Goal: Check status: Check status

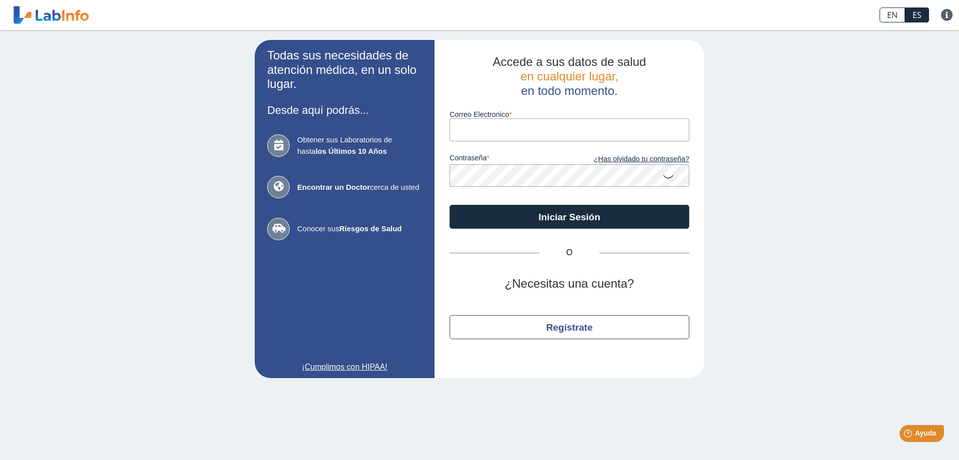
click at [487, 129] on input "Correo Electronico" at bounding box center [569, 129] width 240 height 22
type input "M"
type input "[EMAIL_ADDRESS][DOMAIN_NAME]"
click at [670, 178] on icon at bounding box center [668, 175] width 12 height 19
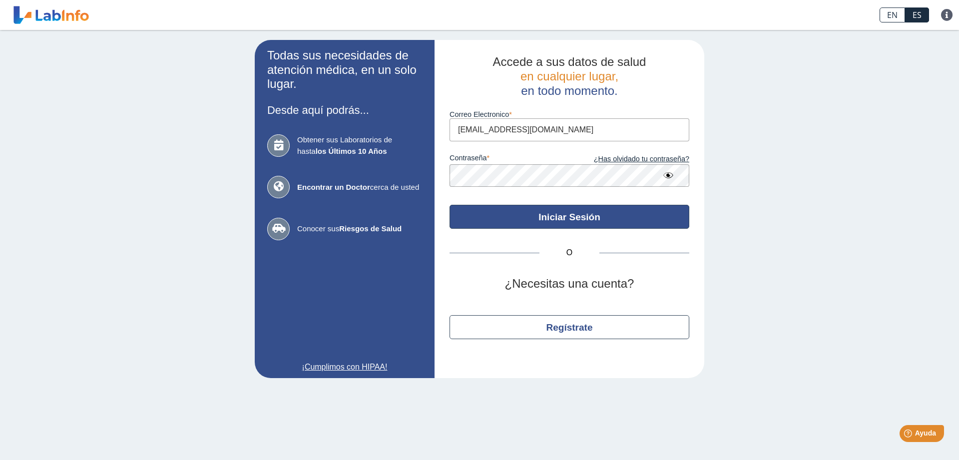
click at [570, 216] on button "Iniciar Sesión" at bounding box center [569, 217] width 240 height 24
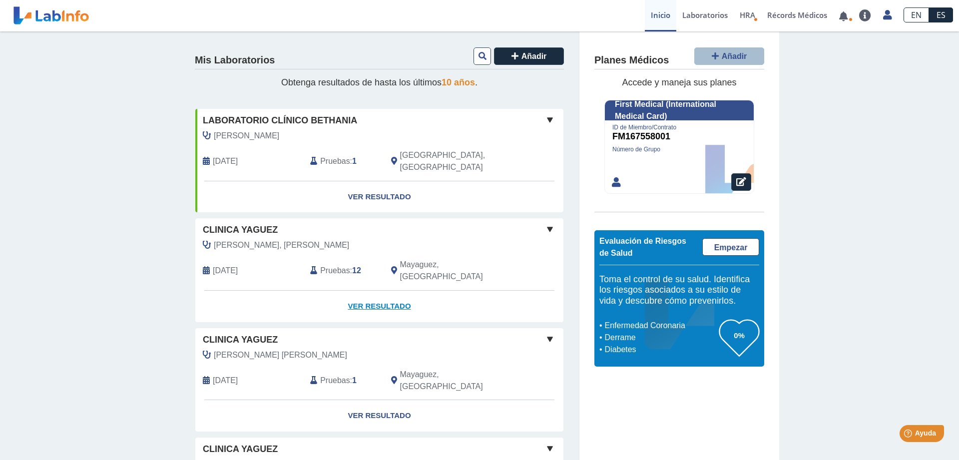
click at [391, 291] on link "Ver Resultado" at bounding box center [379, 306] width 368 height 31
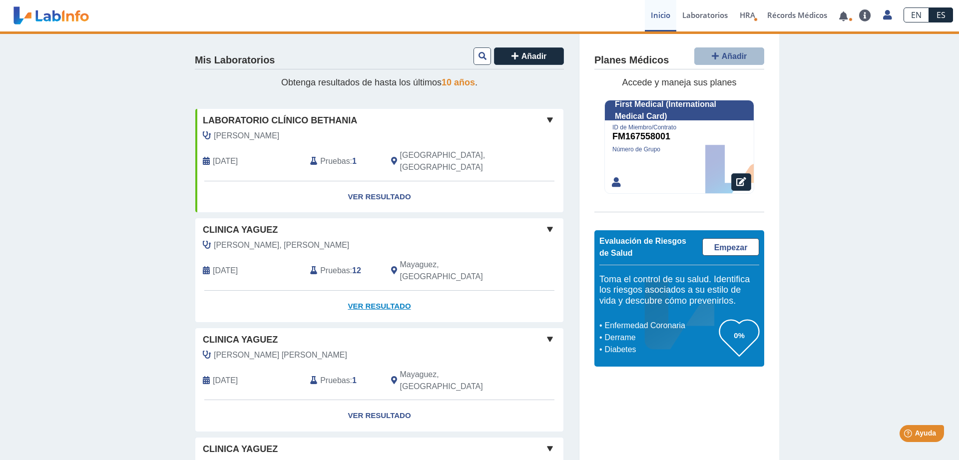
click at [398, 291] on link "Ver Resultado" at bounding box center [379, 306] width 368 height 31
click at [551, 223] on span at bounding box center [550, 229] width 12 height 12
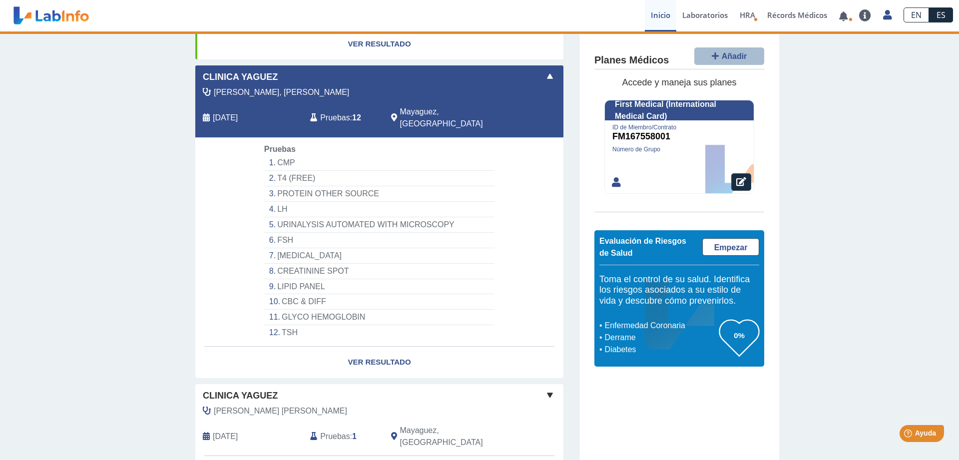
scroll to position [204, 0]
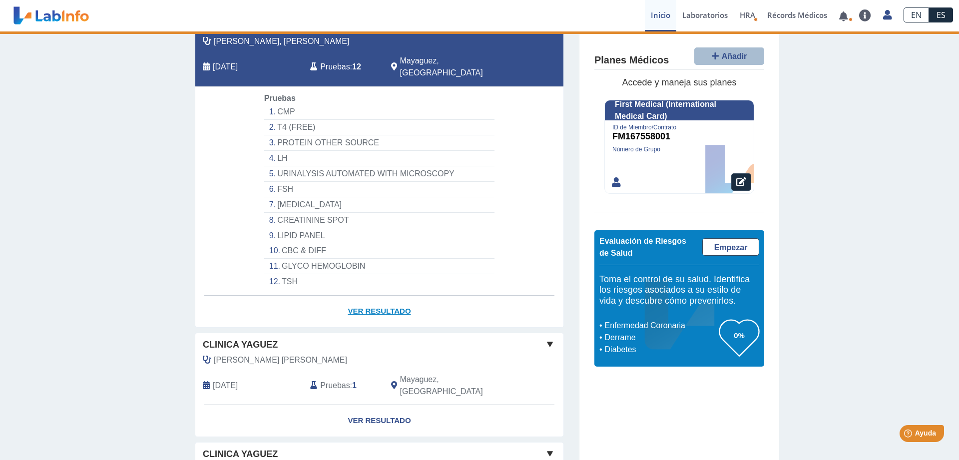
click at [375, 296] on link "Ver Resultado" at bounding box center [379, 311] width 368 height 31
click at [366, 296] on link "Ver Resultado" at bounding box center [379, 311] width 368 height 31
click at [365, 296] on link "Ver Resultado" at bounding box center [379, 311] width 368 height 31
click at [363, 296] on link "Ver Resultado" at bounding box center [379, 311] width 368 height 31
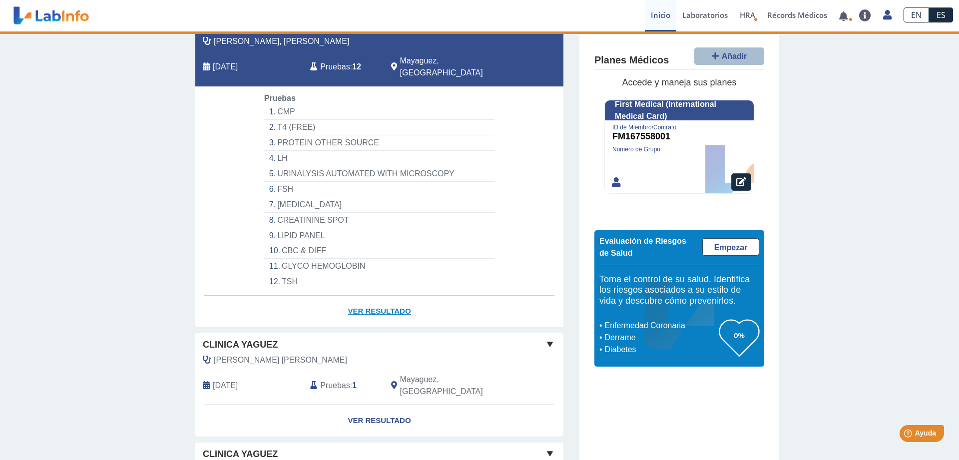
click at [363, 296] on link "Ver Resultado" at bounding box center [379, 311] width 368 height 31
click at [354, 296] on link "Ver Resultado" at bounding box center [379, 311] width 368 height 31
click at [374, 296] on link "Ver Resultado" at bounding box center [379, 311] width 368 height 31
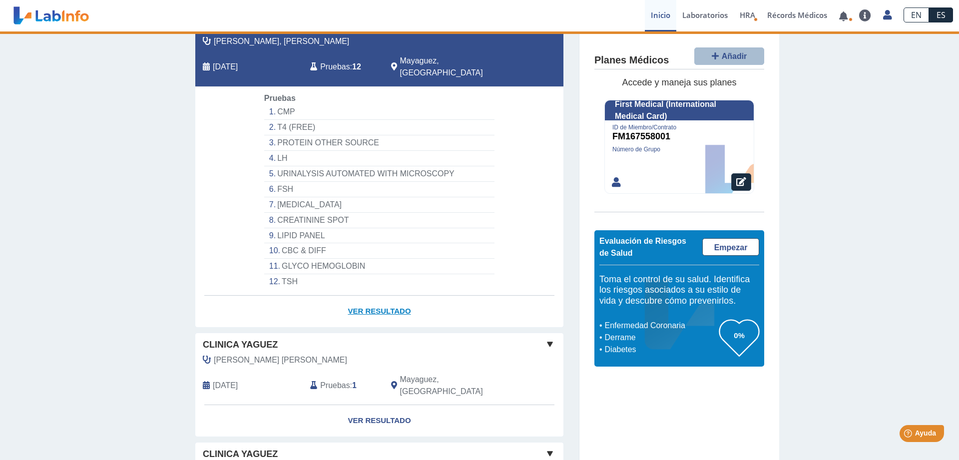
click at [376, 296] on link "Ver Resultado" at bounding box center [379, 311] width 368 height 31
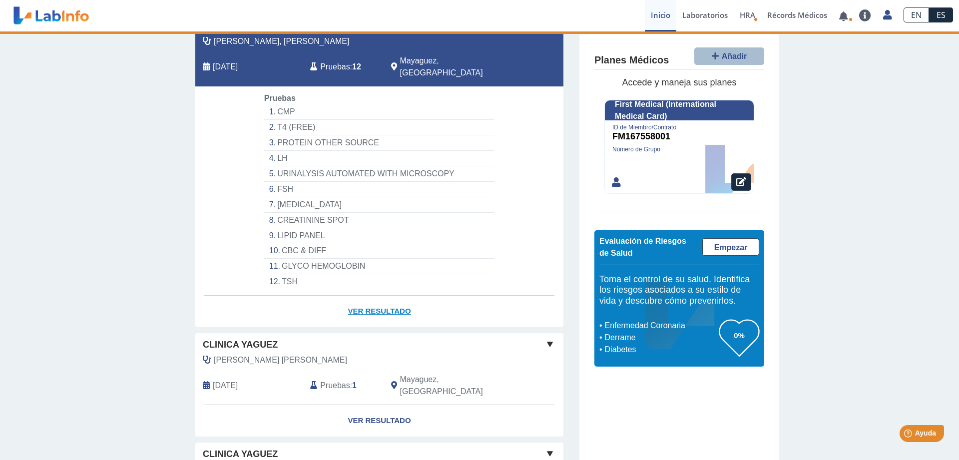
click at [355, 296] on link "Ver Resultado" at bounding box center [379, 311] width 368 height 31
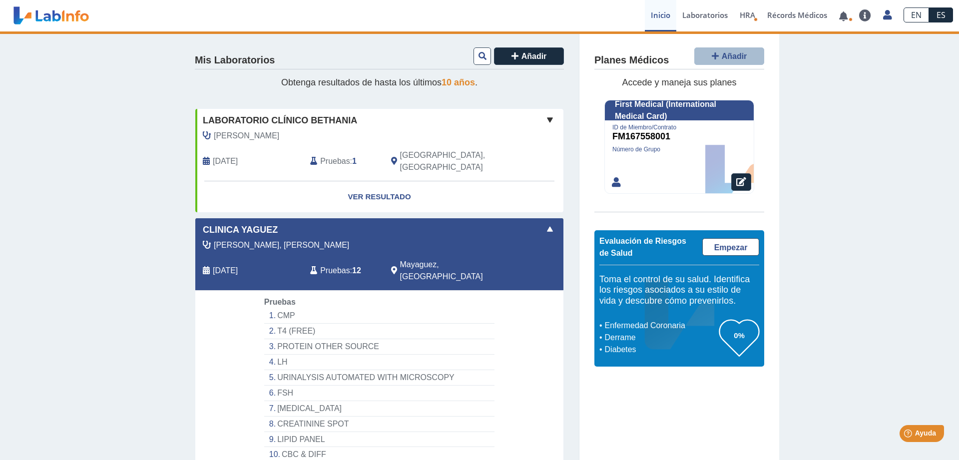
click at [340, 265] on span "Pruebas" at bounding box center [334, 271] width 29 height 12
click at [355, 266] on b "12" at bounding box center [356, 270] width 9 height 8
click at [237, 265] on span "[DATE]" at bounding box center [225, 271] width 25 height 12
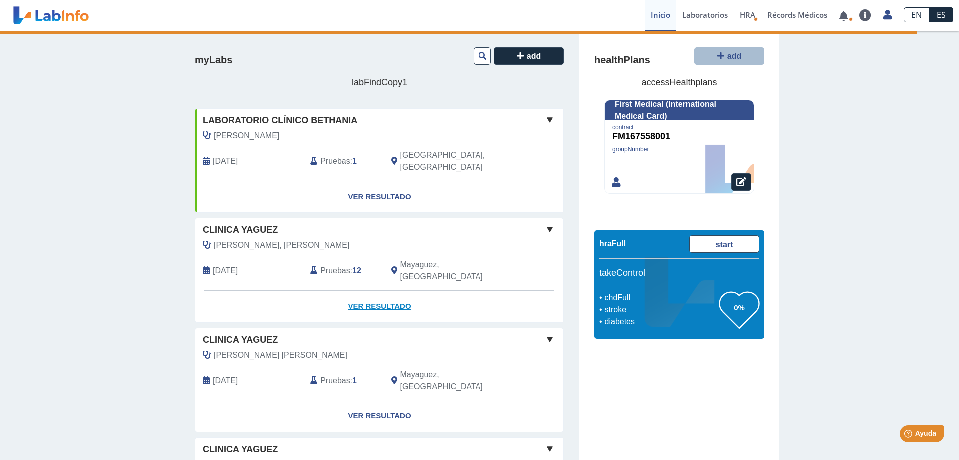
click at [372, 291] on link "Ver Resultado" at bounding box center [379, 306] width 368 height 31
click at [392, 291] on link "Ver Resultado" at bounding box center [379, 306] width 368 height 31
click at [388, 291] on link "Ver Resultado" at bounding box center [379, 306] width 368 height 31
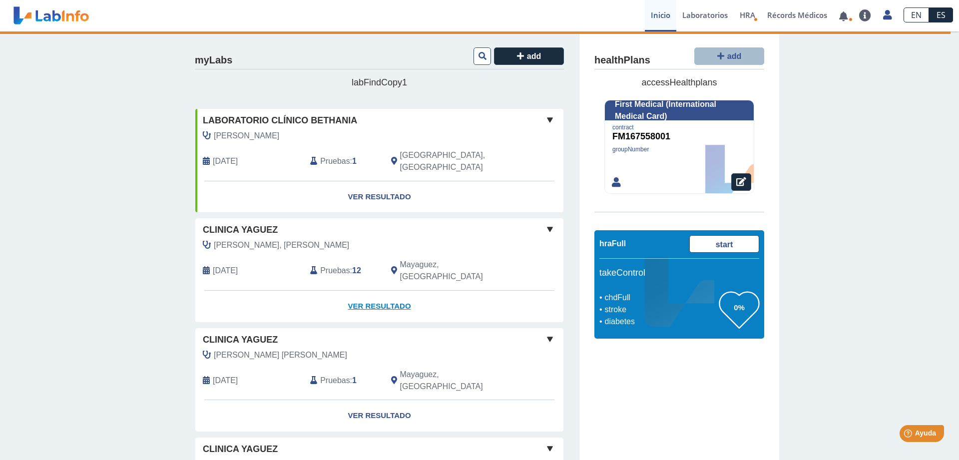
click at [388, 291] on link "Ver Resultado" at bounding box center [379, 306] width 368 height 31
click at [372, 291] on link "Ver Resultado" at bounding box center [379, 306] width 368 height 31
click at [845, 19] on link at bounding box center [843, 15] width 20 height 7
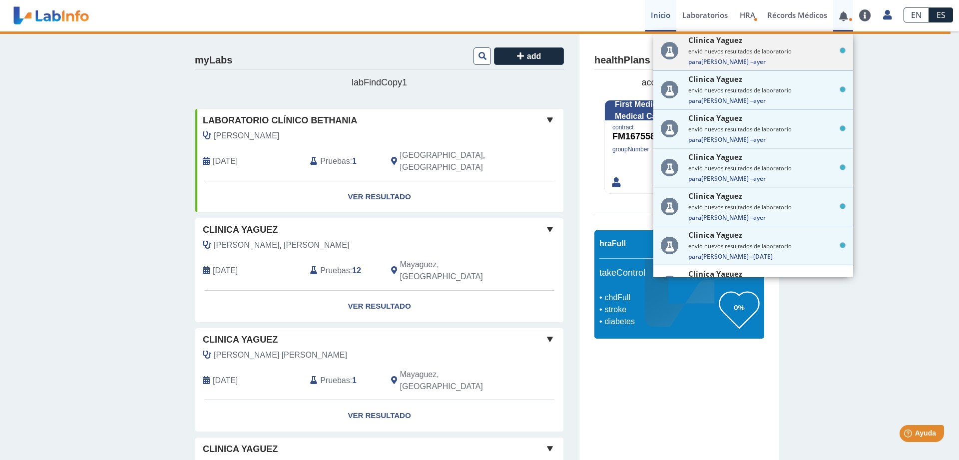
click at [753, 63] on span "ayer" at bounding box center [759, 61] width 12 height 8
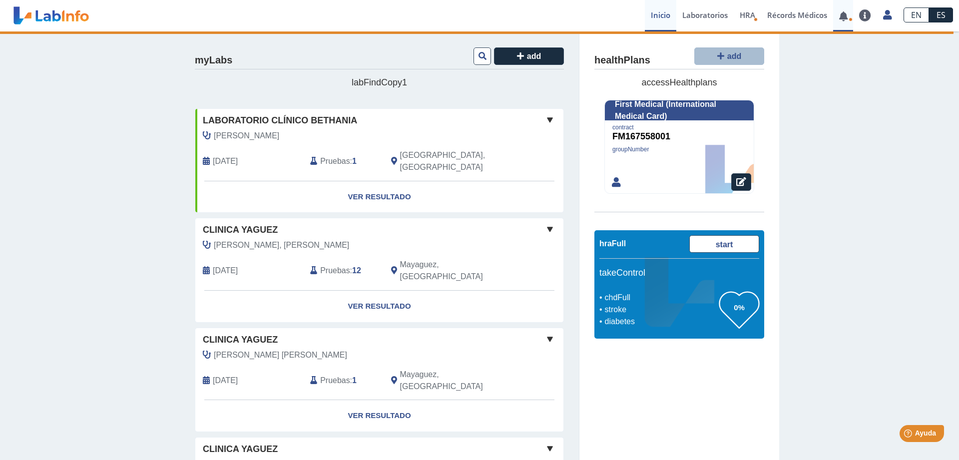
click at [841, 14] on link at bounding box center [843, 15] width 20 height 7
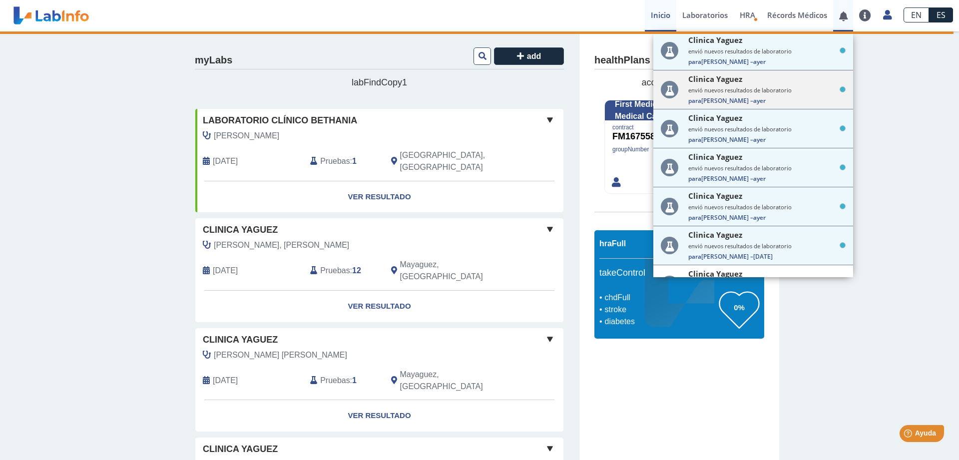
click at [781, 81] on div "Clinica Yaguez" at bounding box center [766, 79] width 157 height 10
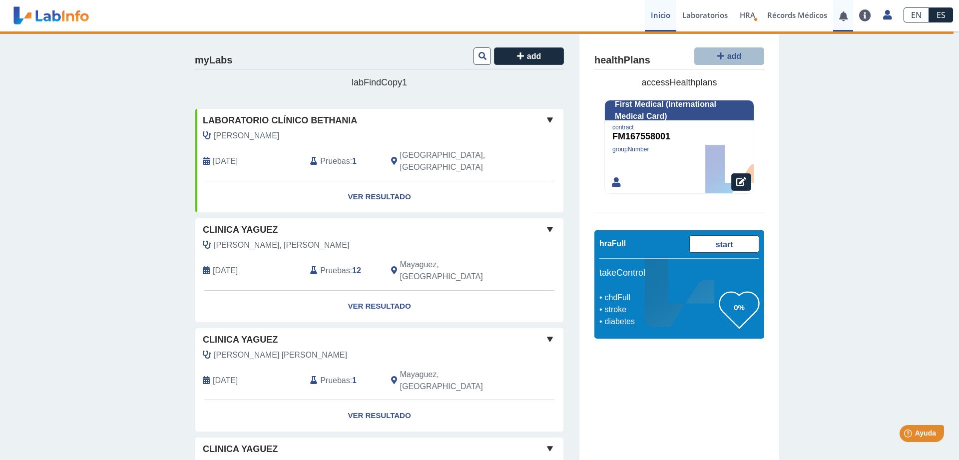
click at [840, 12] on link at bounding box center [843, 15] width 20 height 7
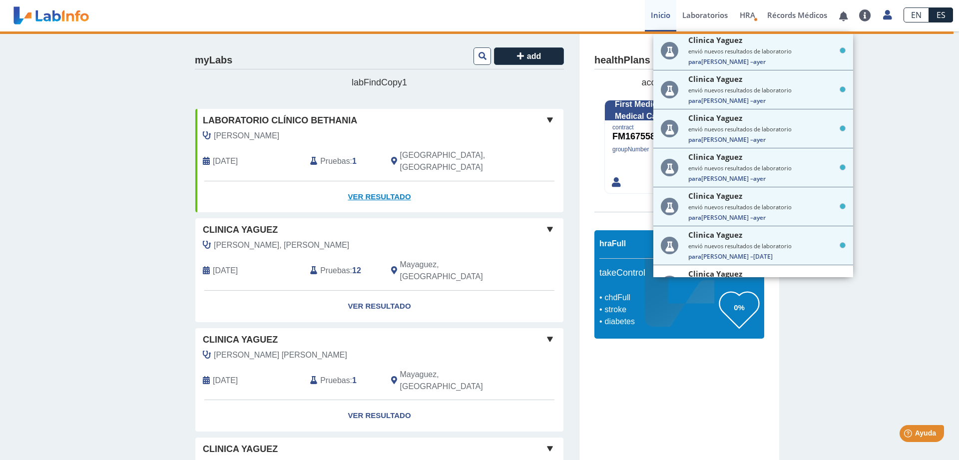
click at [382, 182] on link "Ver Resultado" at bounding box center [379, 196] width 368 height 31
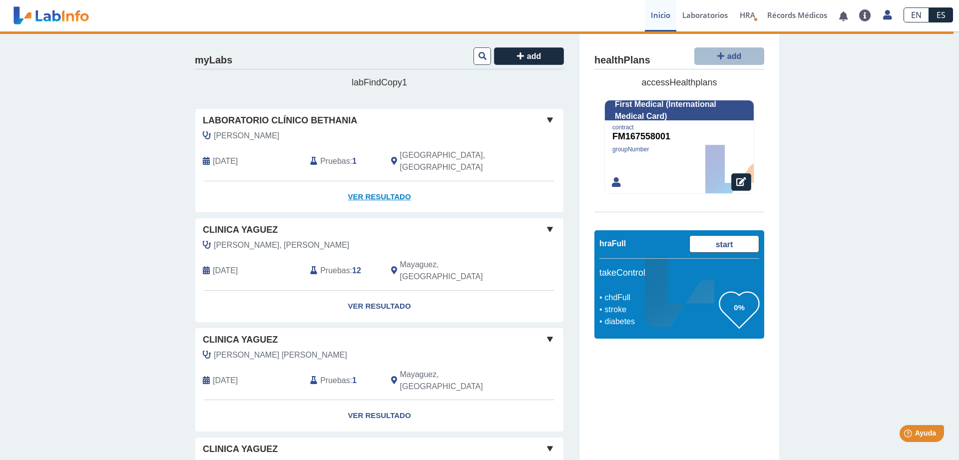
click at [379, 183] on link "Ver Resultado" at bounding box center [379, 196] width 368 height 31
click at [387, 291] on link "Ver Resultado" at bounding box center [379, 306] width 368 height 31
click at [385, 291] on link "Ver Resultado" at bounding box center [379, 306] width 368 height 31
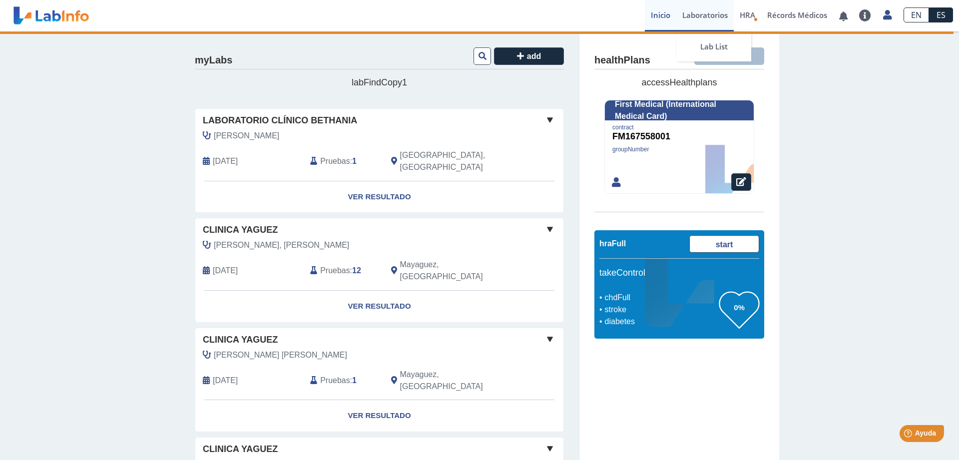
click at [715, 17] on link "Laboratorios" at bounding box center [704, 15] width 57 height 31
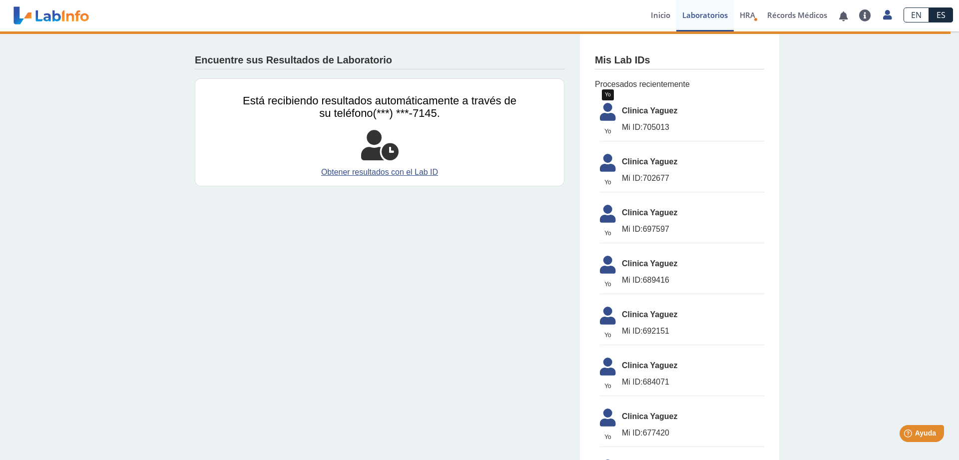
click at [609, 124] on icon at bounding box center [608, 115] width 28 height 24
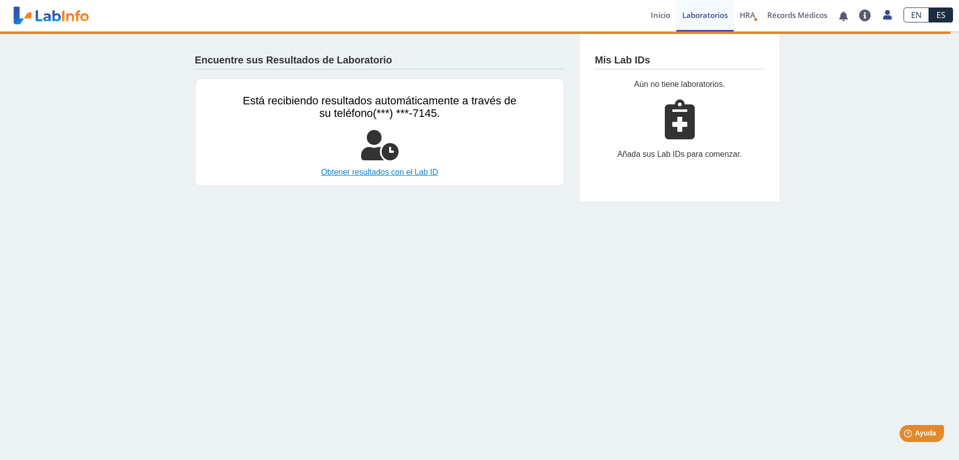
click at [393, 171] on link "Obtener resultados con el Lab ID" at bounding box center [380, 172] width 274 height 12
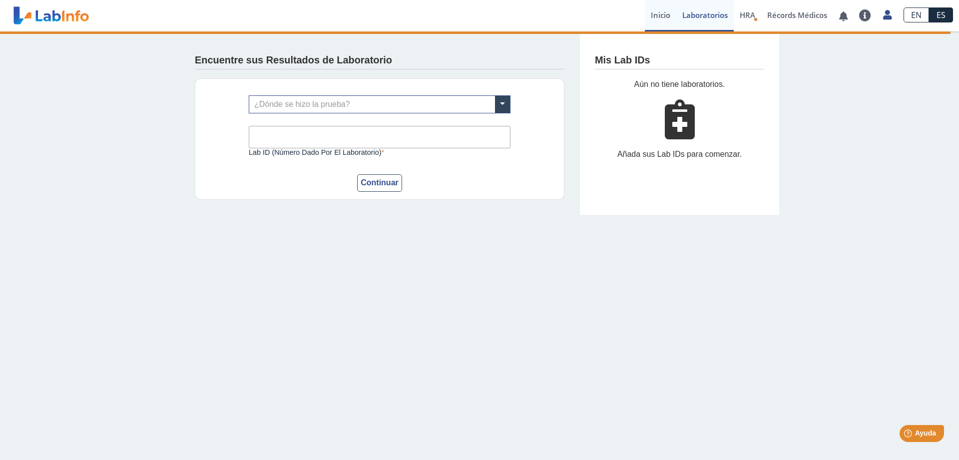
click at [668, 18] on link "Inicio" at bounding box center [660, 15] width 31 height 31
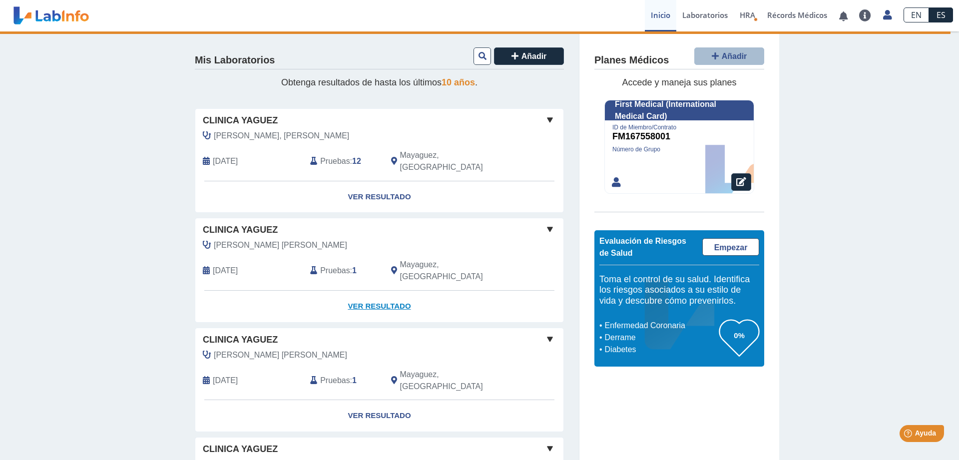
click at [370, 291] on link "Ver Resultado" at bounding box center [379, 306] width 368 height 31
click at [389, 291] on link "Ver Resultado" at bounding box center [379, 306] width 368 height 31
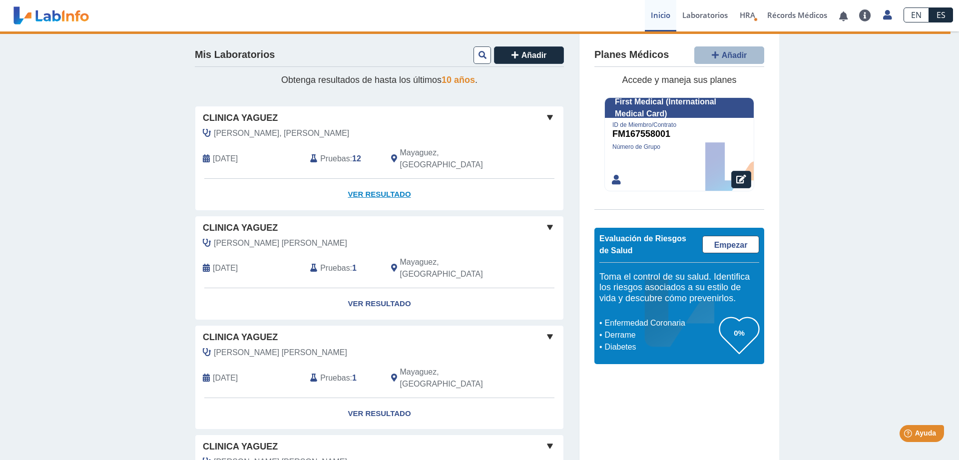
click at [375, 181] on link "Ver Resultado" at bounding box center [379, 194] width 368 height 31
click at [372, 181] on link "Ver Resultado" at bounding box center [379, 194] width 368 height 31
click at [354, 154] on b "12" at bounding box center [356, 158] width 9 height 8
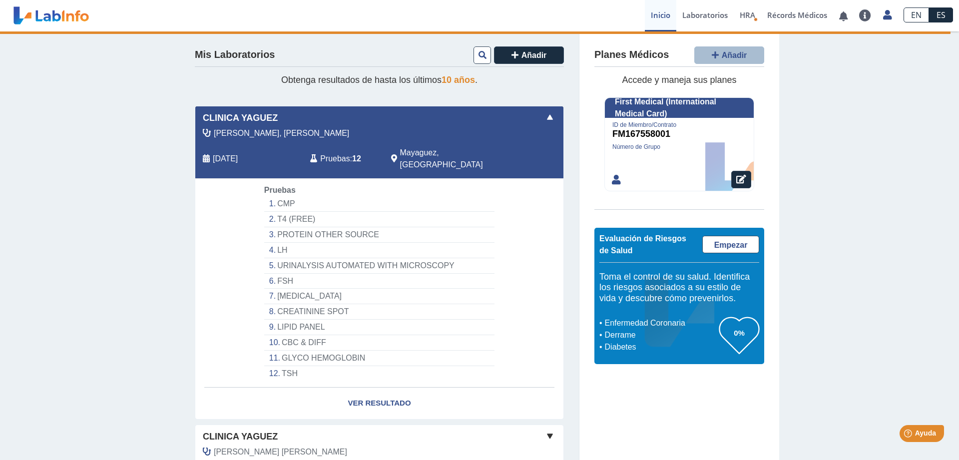
click at [284, 196] on li "CMP" at bounding box center [379, 203] width 230 height 15
click at [287, 196] on li "CMP" at bounding box center [379, 203] width 230 height 15
click at [271, 196] on li "CMP" at bounding box center [379, 203] width 230 height 15
click at [371, 387] on link "Ver Resultado" at bounding box center [379, 402] width 368 height 31
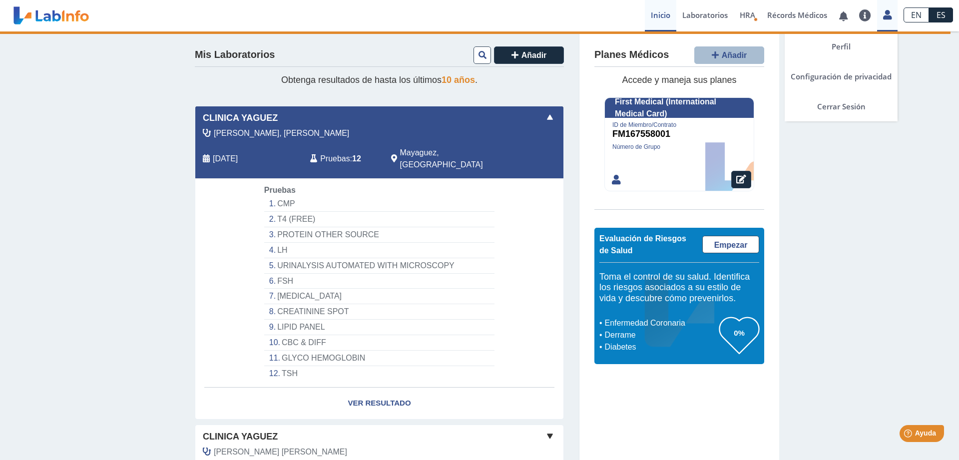
click at [889, 18] on icon at bounding box center [887, 14] width 8 height 7
click at [833, 104] on link "Cerrar Sesión" at bounding box center [840, 106] width 113 height 30
click at [835, 106] on link "Cerrar Sesión" at bounding box center [840, 106] width 113 height 30
click at [893, 17] on link at bounding box center [887, 13] width 20 height 13
click at [845, 105] on link "Cerrar Sesión" at bounding box center [840, 106] width 113 height 30
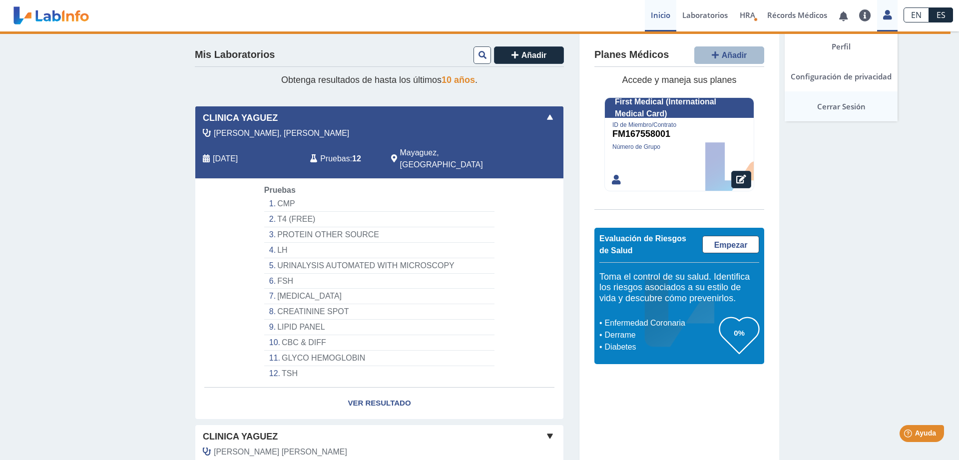
click at [845, 105] on link "Cerrar Sesión" at bounding box center [840, 106] width 113 height 30
click at [839, 105] on link "Cerrar Sesión" at bounding box center [840, 106] width 113 height 30
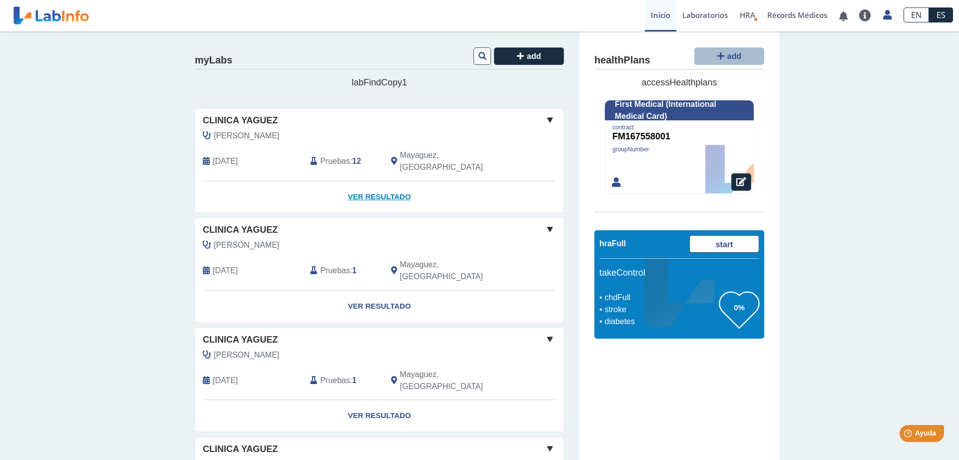
click at [375, 181] on link "Ver Resultado" at bounding box center [379, 196] width 368 height 31
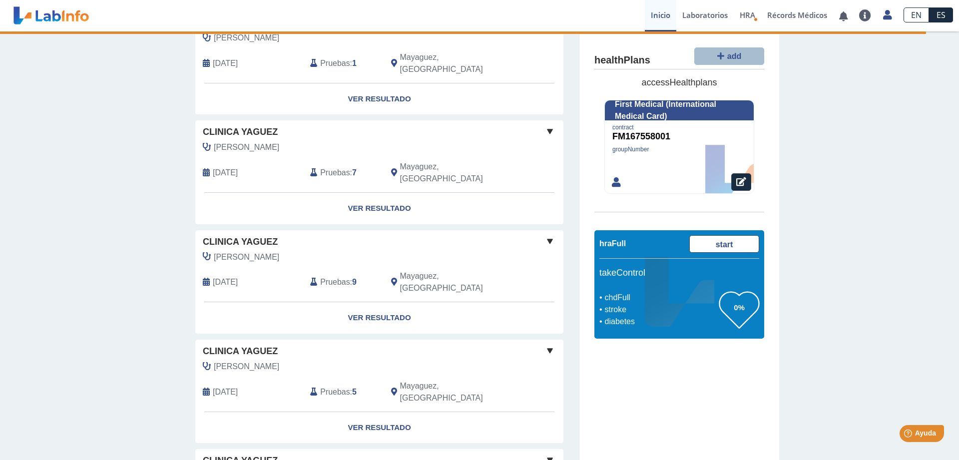
scroll to position [203, 0]
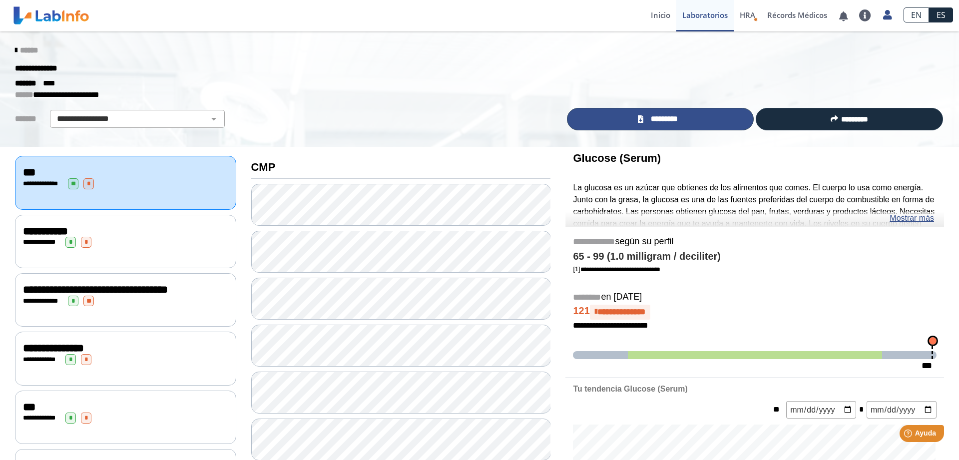
click at [644, 115] on link "*********" at bounding box center [660, 119] width 187 height 22
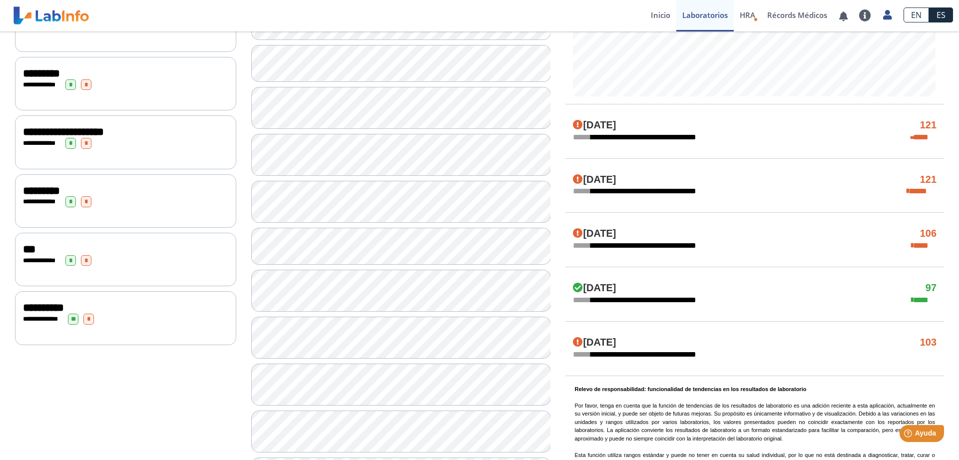
scroll to position [616, 0]
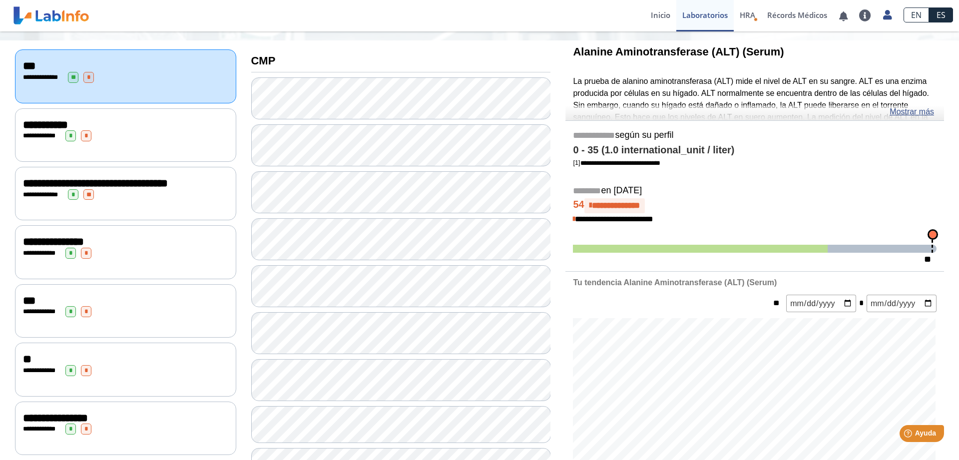
scroll to position [55, 0]
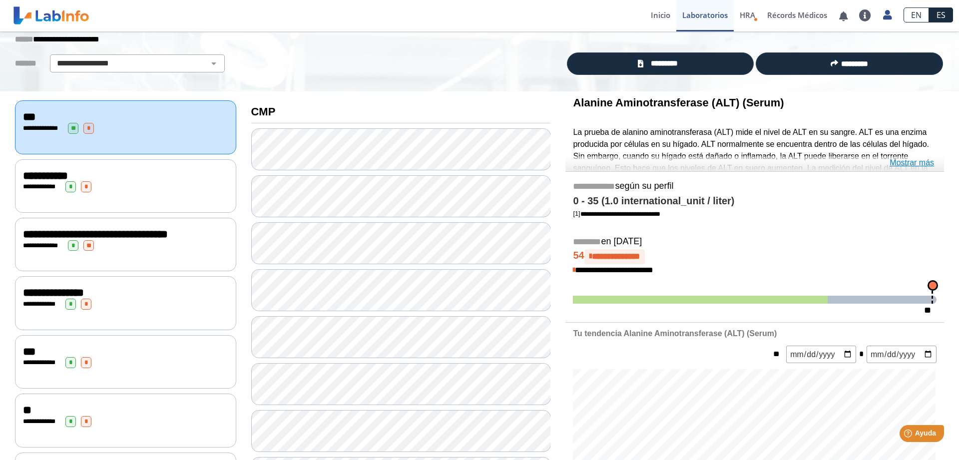
click at [896, 163] on link "Mostrar más" at bounding box center [911, 163] width 44 height 12
click at [896, 163] on p "La prueba de alanino aminotransferasa (ALT) mide el nivel de ALT en su sangre. …" at bounding box center [754, 167] width 363 height 83
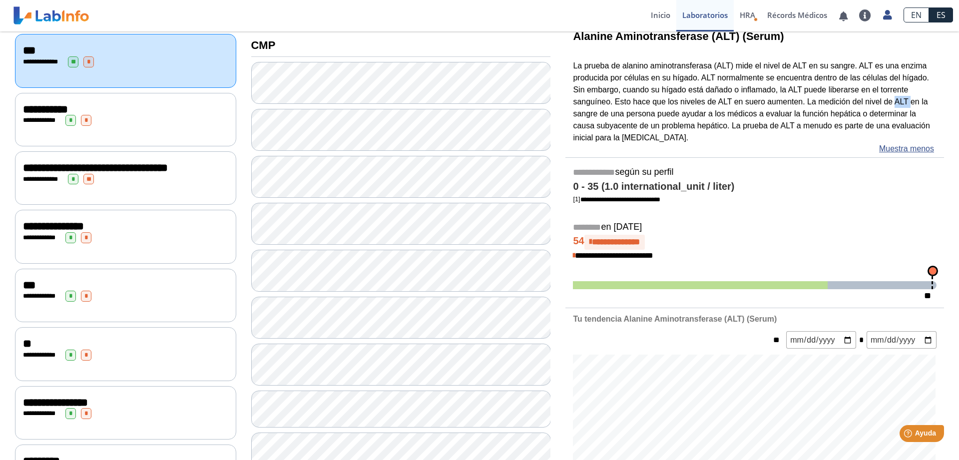
scroll to position [106, 0]
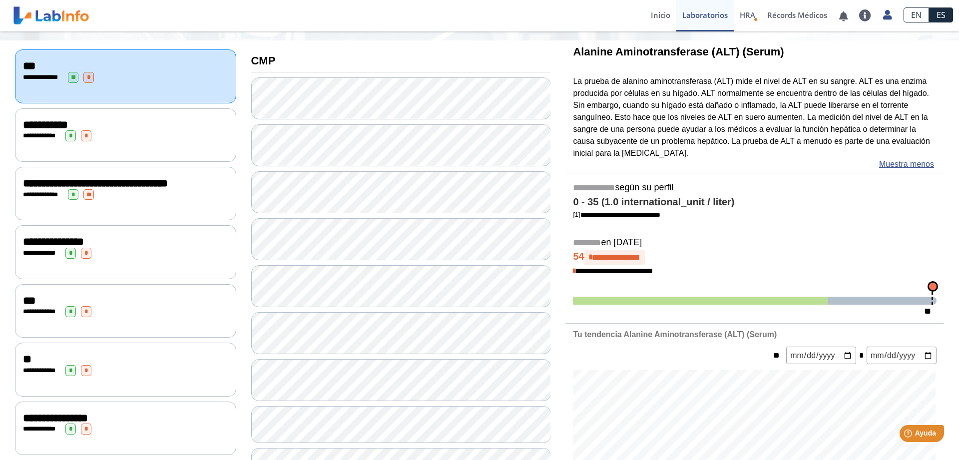
click at [36, 132] on span "**********" at bounding box center [41, 135] width 27 height 6
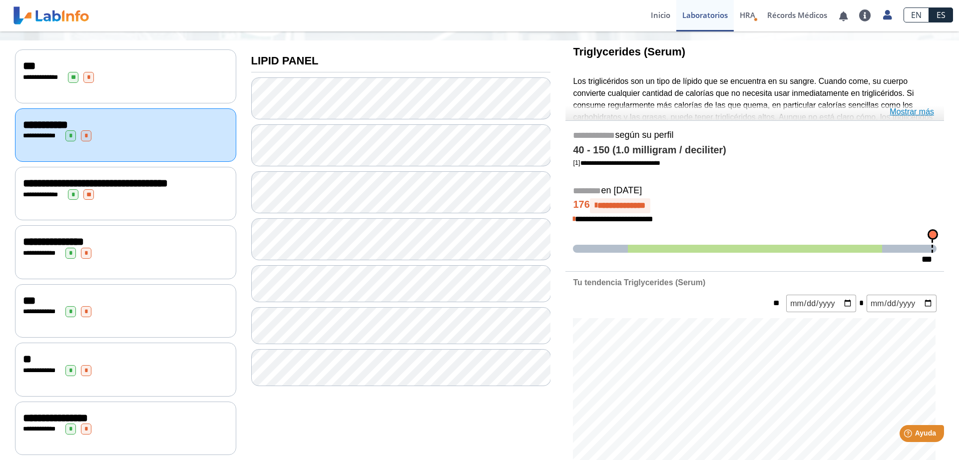
click at [904, 108] on link "Mostrar más" at bounding box center [911, 112] width 44 height 12
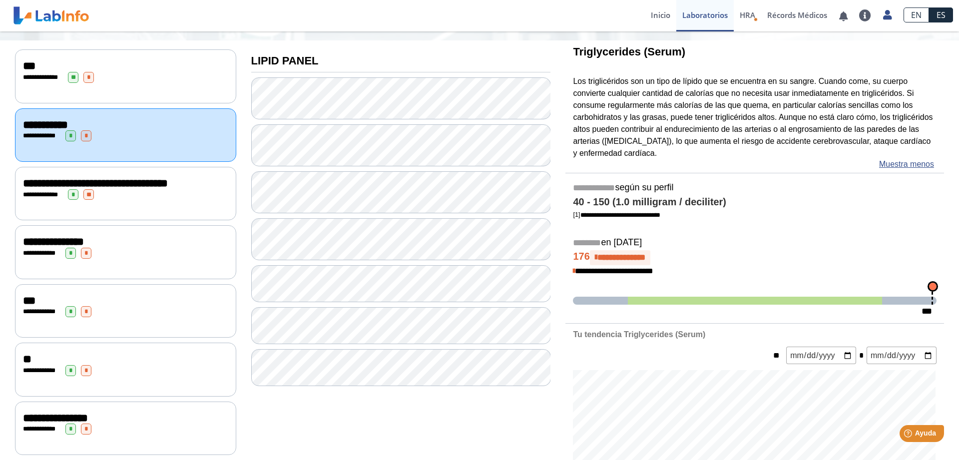
click at [96, 189] on span "**********" at bounding box center [95, 183] width 145 height 11
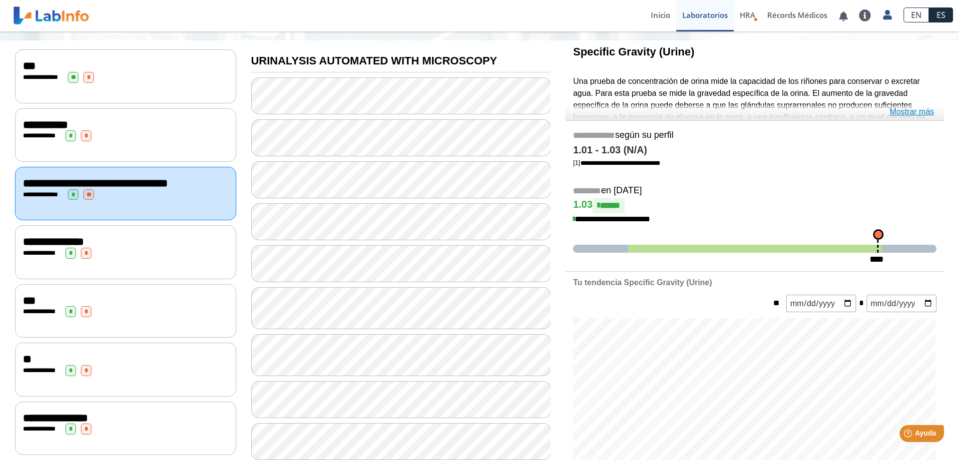
click at [915, 113] on link "Mostrar más" at bounding box center [911, 112] width 44 height 12
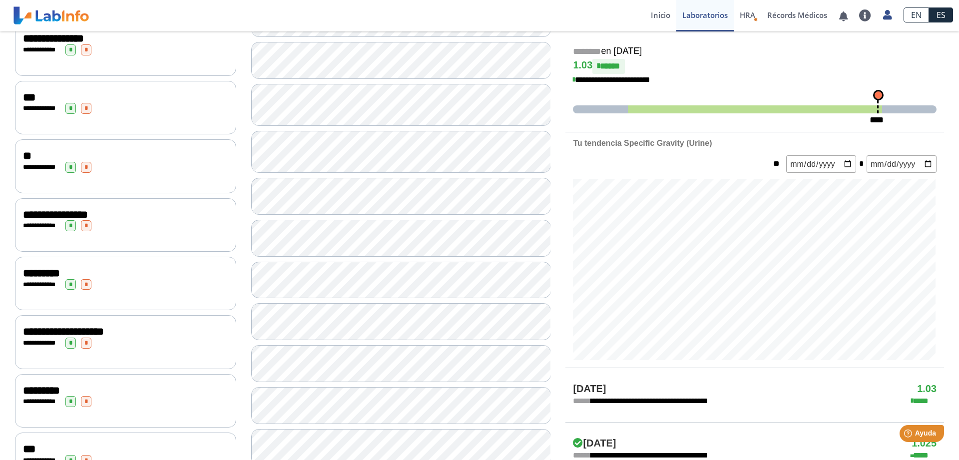
scroll to position [310, 0]
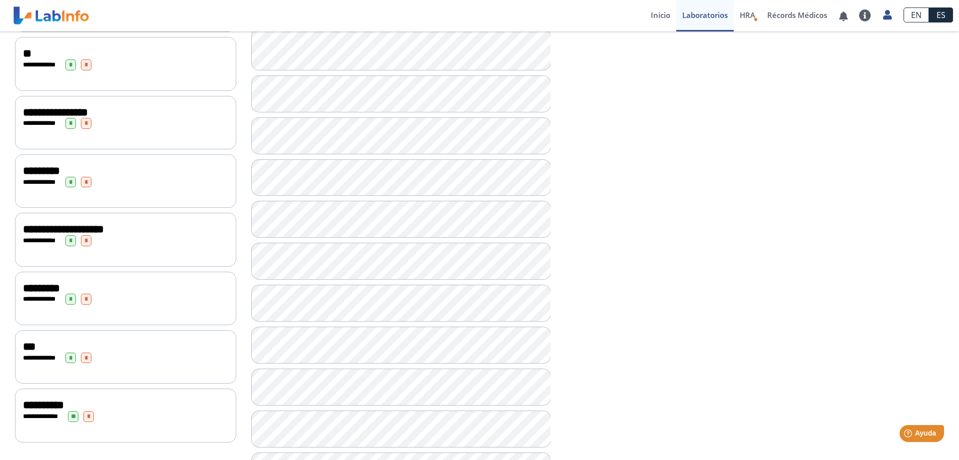
scroll to position [463, 0]
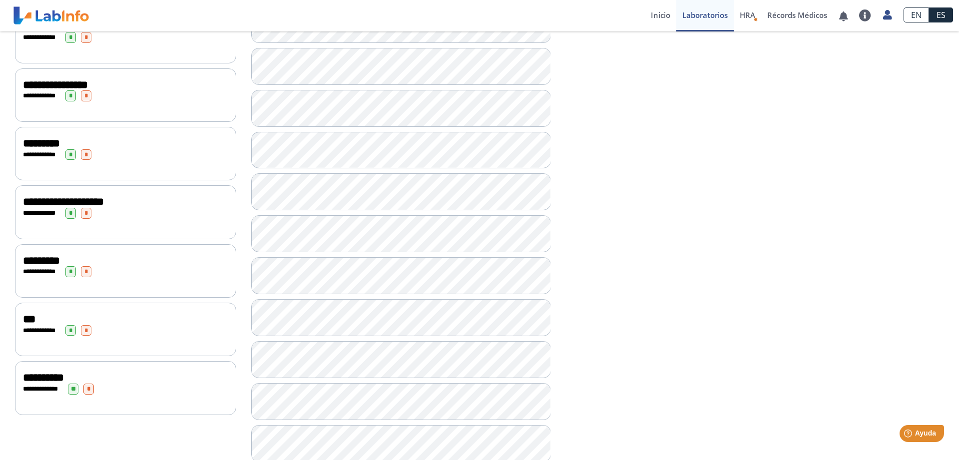
scroll to position [490, 0]
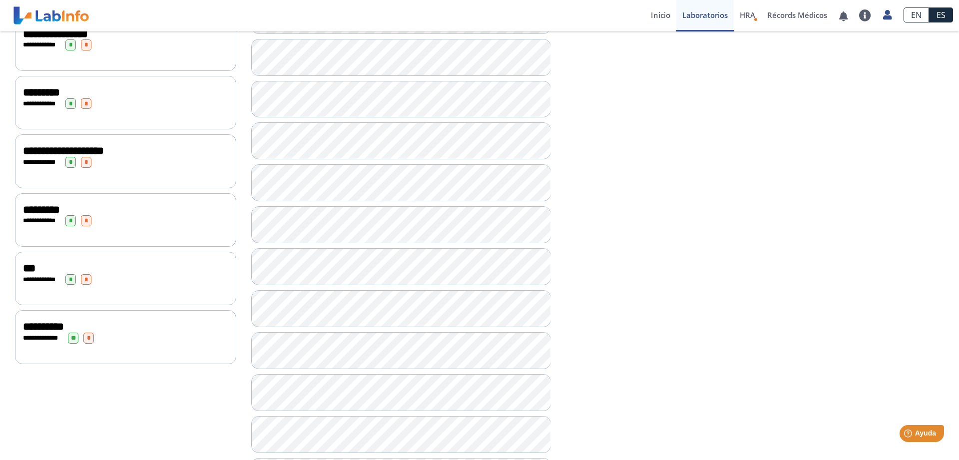
click at [89, 333] on div "**********" at bounding box center [125, 338] width 205 height 11
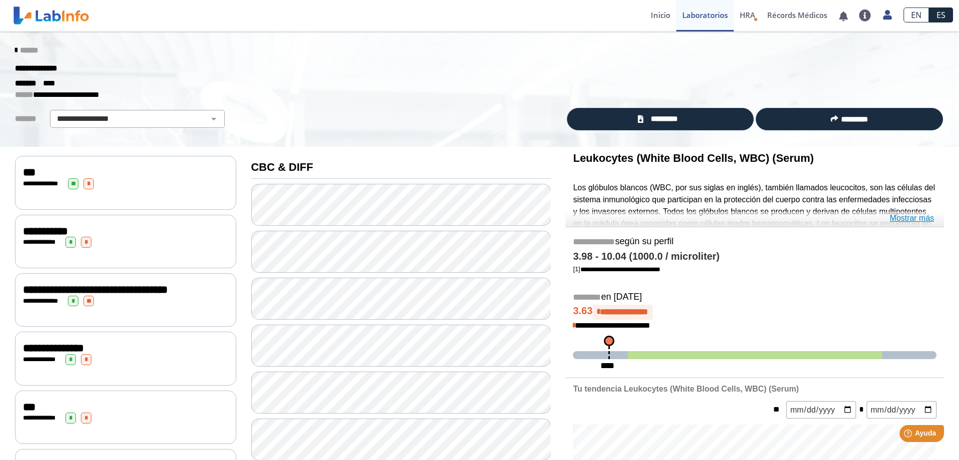
click at [897, 220] on link "Mostrar más" at bounding box center [911, 218] width 44 height 12
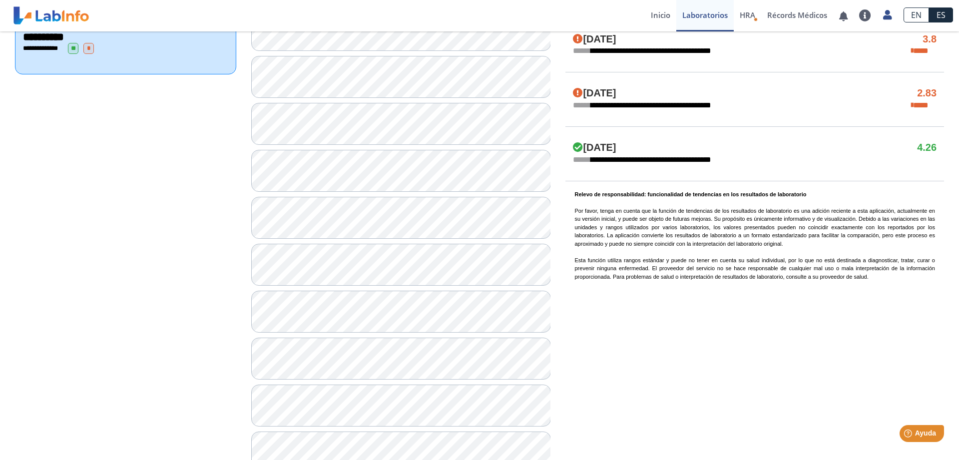
scroll to position [818, 0]
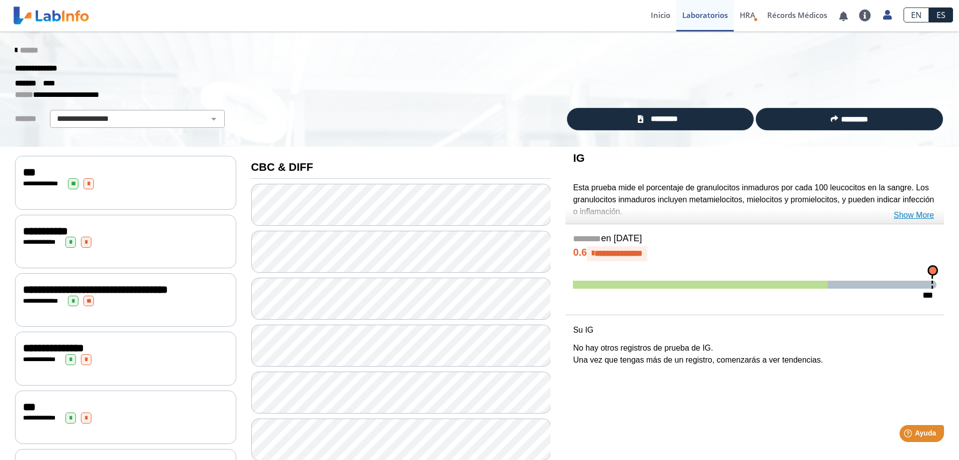
click at [904, 217] on link "Show More" at bounding box center [913, 215] width 40 height 12
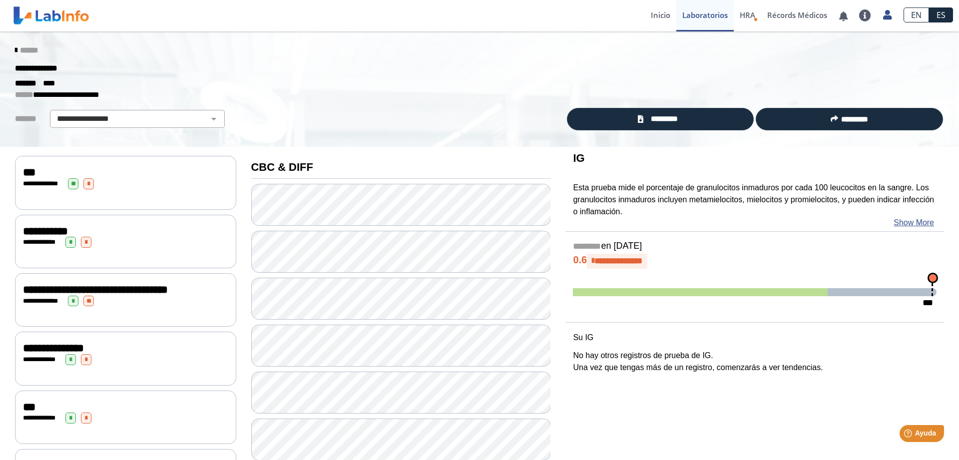
scroll to position [407, 0]
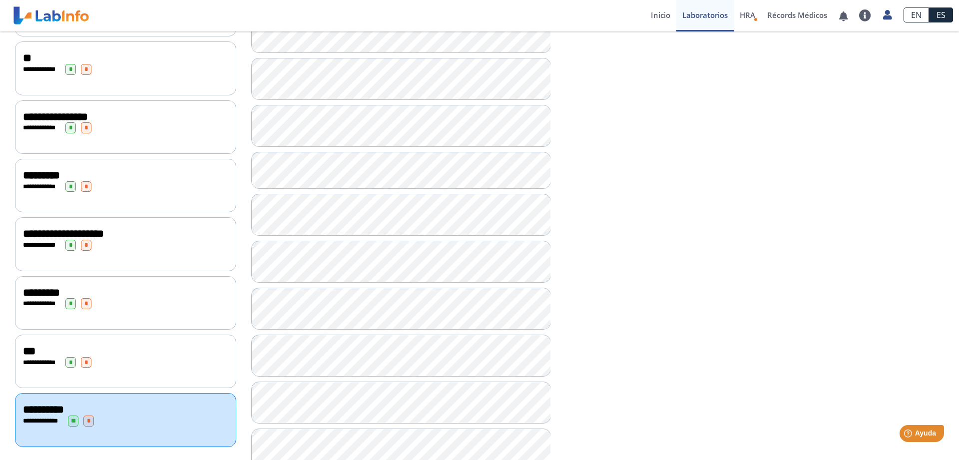
click at [47, 297] on span "*********" at bounding box center [41, 292] width 37 height 11
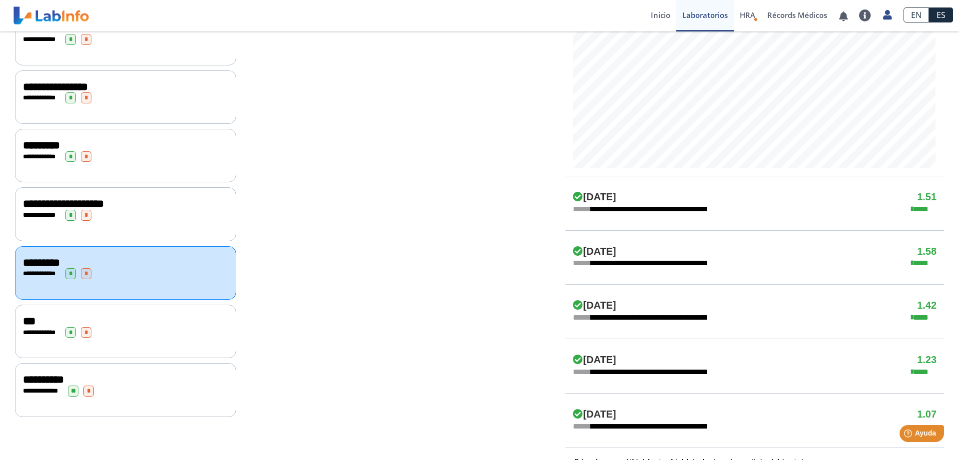
scroll to position [458, 0]
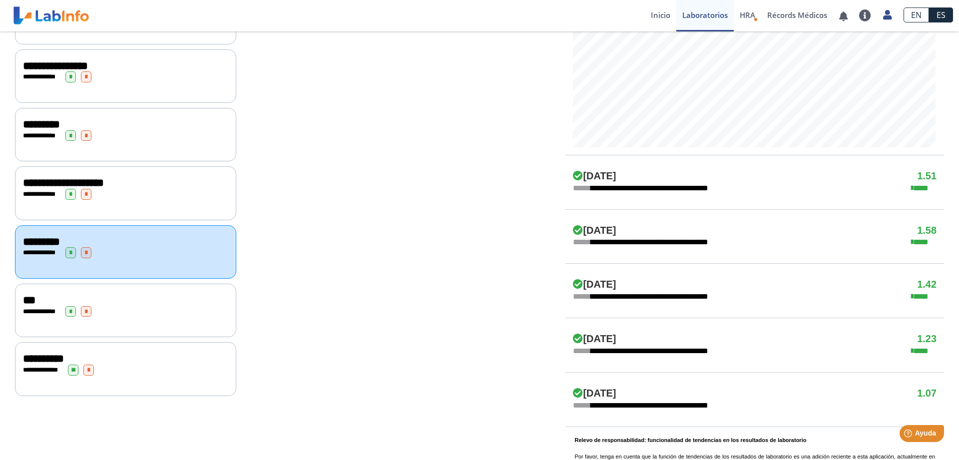
click at [105, 302] on div "***" at bounding box center [125, 300] width 205 height 12
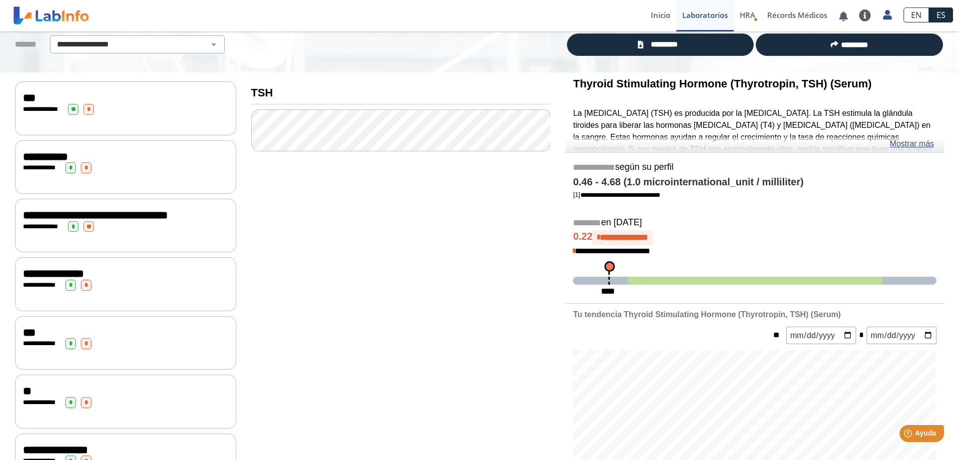
scroll to position [57, 0]
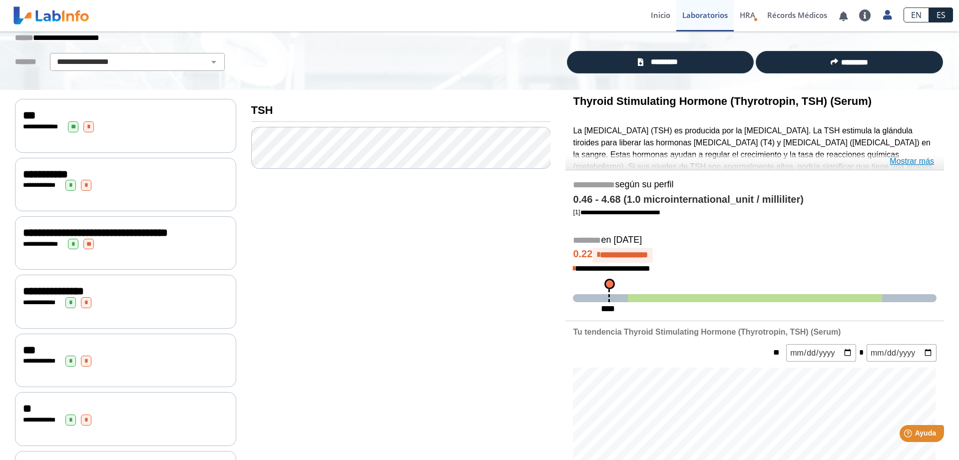
click at [913, 165] on link "Mostrar más" at bounding box center [911, 161] width 44 height 12
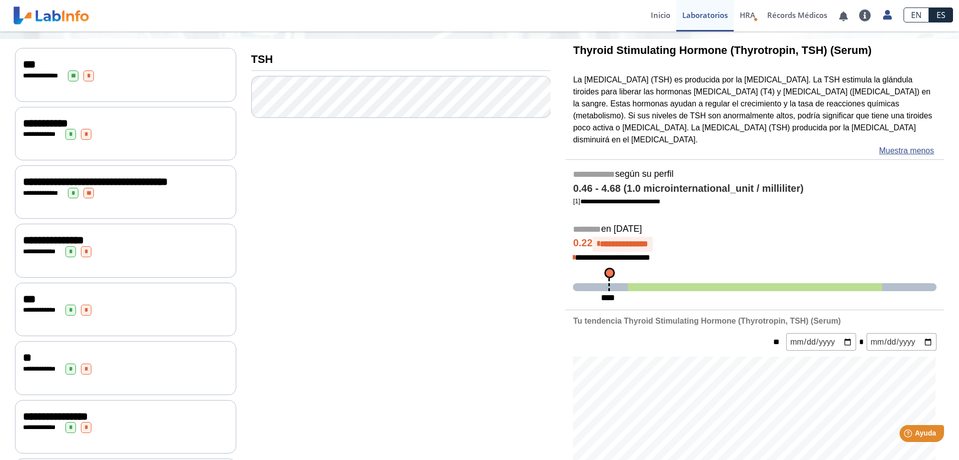
scroll to position [0, 0]
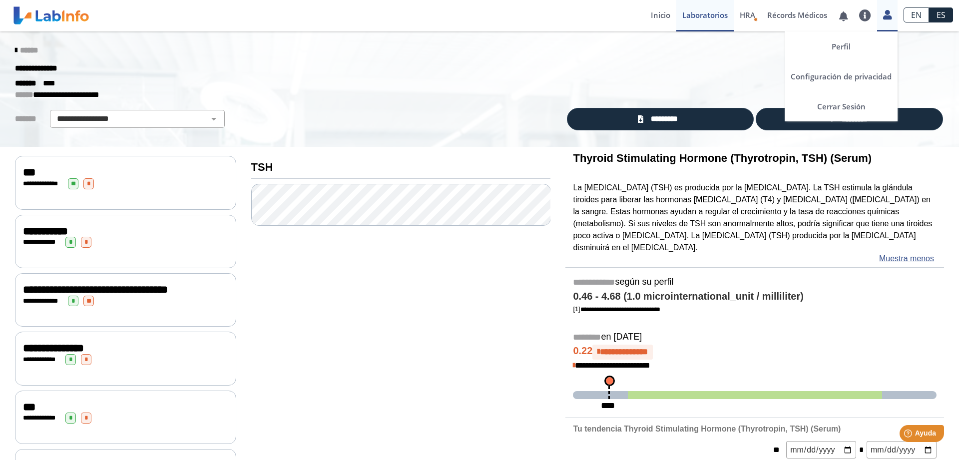
click at [888, 13] on icon at bounding box center [887, 14] width 8 height 7
click at [833, 105] on link "Cerrar Sesión" at bounding box center [840, 106] width 113 height 30
